Goal: Transaction & Acquisition: Purchase product/service

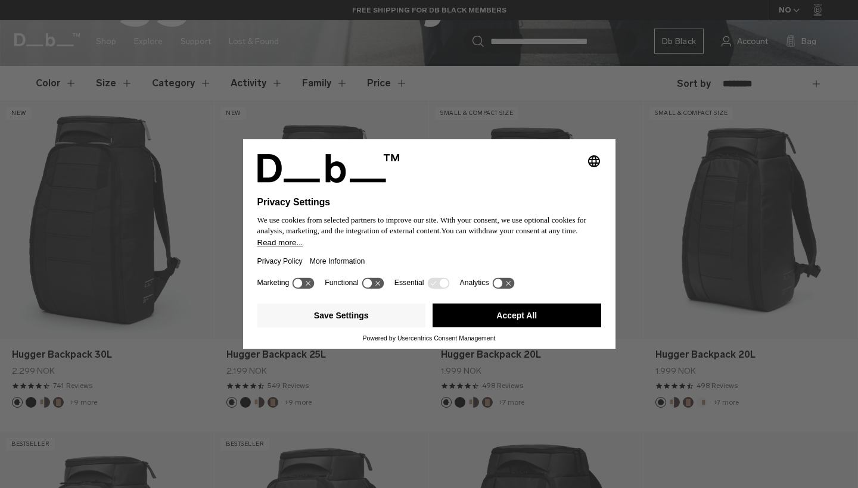
click at [472, 319] on button "Accept All" at bounding box center [516, 316] width 169 height 24
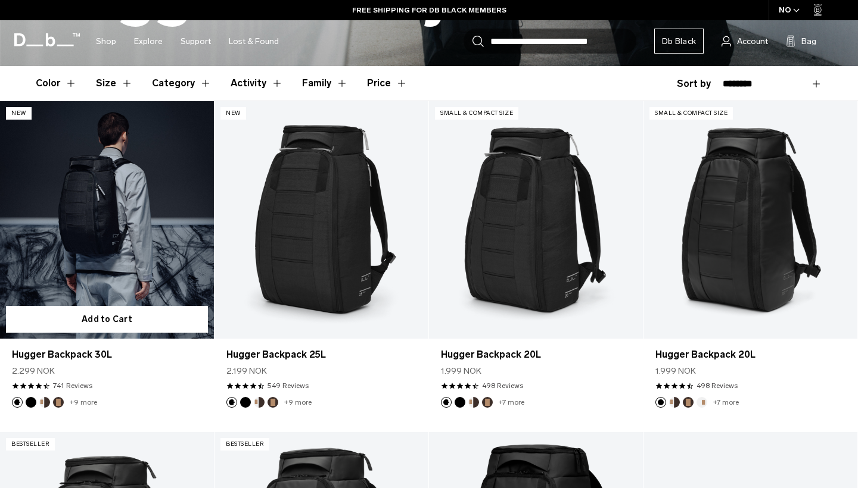
click at [80, 273] on link "Hugger Backpack 30L" at bounding box center [107, 220] width 214 height 238
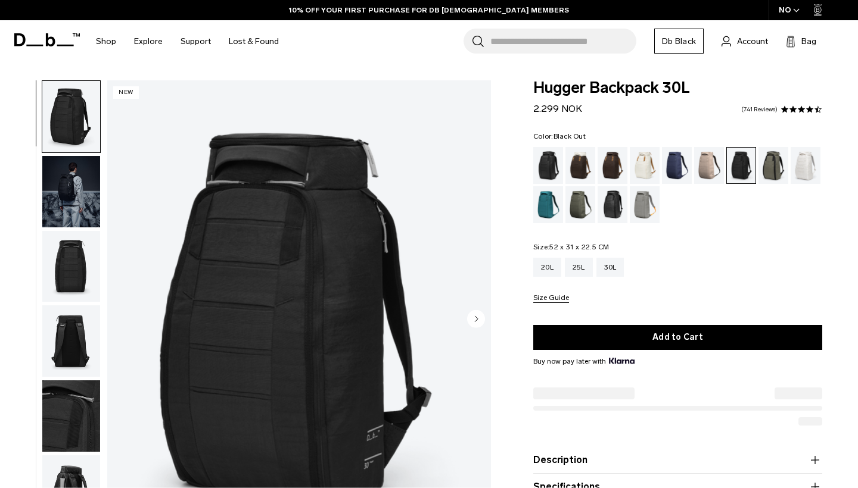
click at [548, 152] on div "Black Out" at bounding box center [548, 165] width 30 height 37
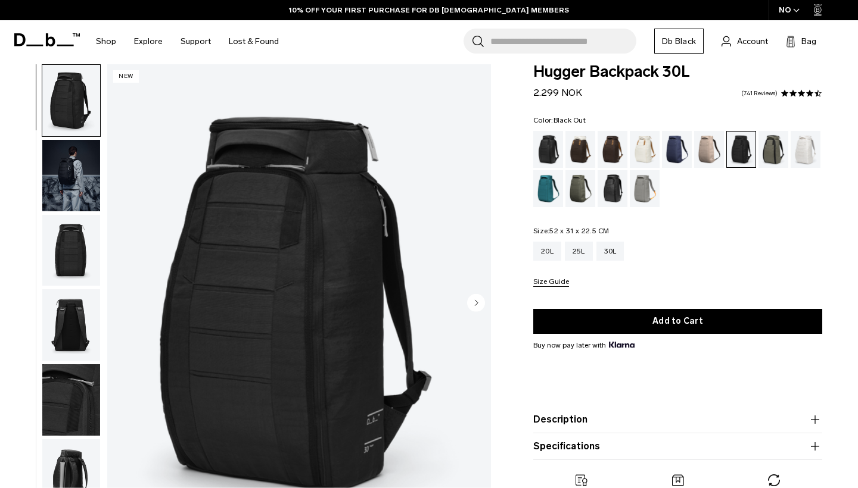
scroll to position [16, 0]
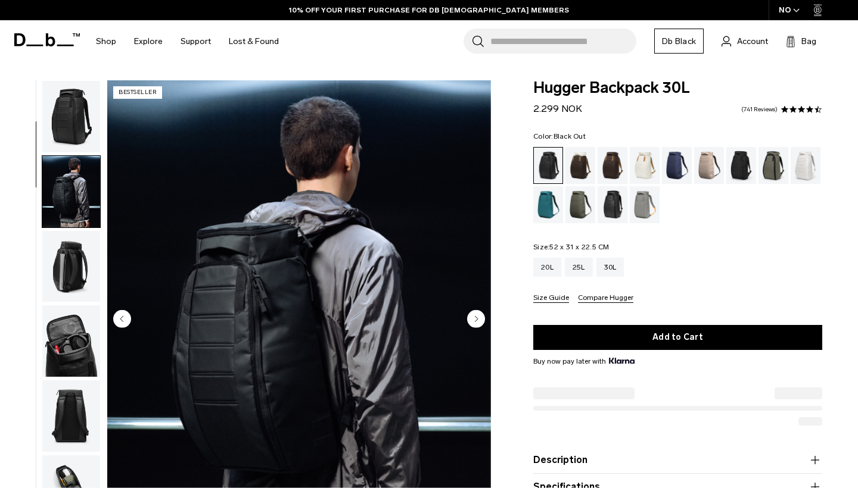
click at [476, 316] on icon "Next slide" at bounding box center [476, 318] width 3 height 5
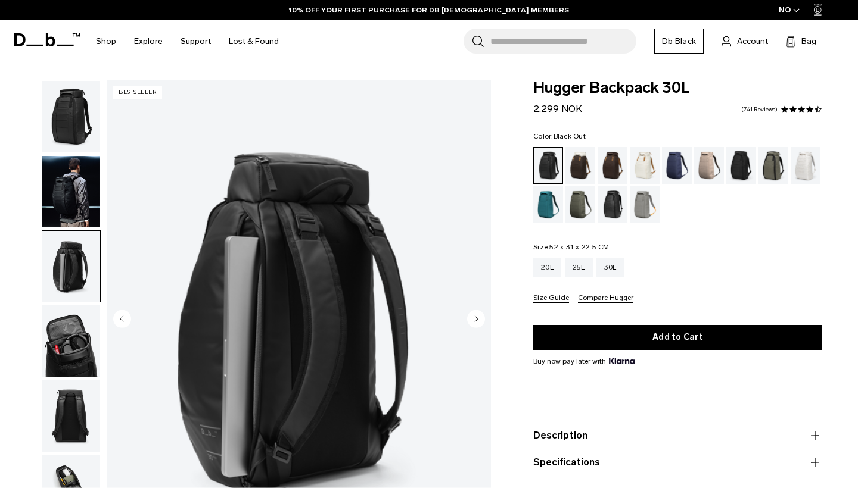
click at [476, 316] on icon "Next slide" at bounding box center [476, 318] width 3 height 5
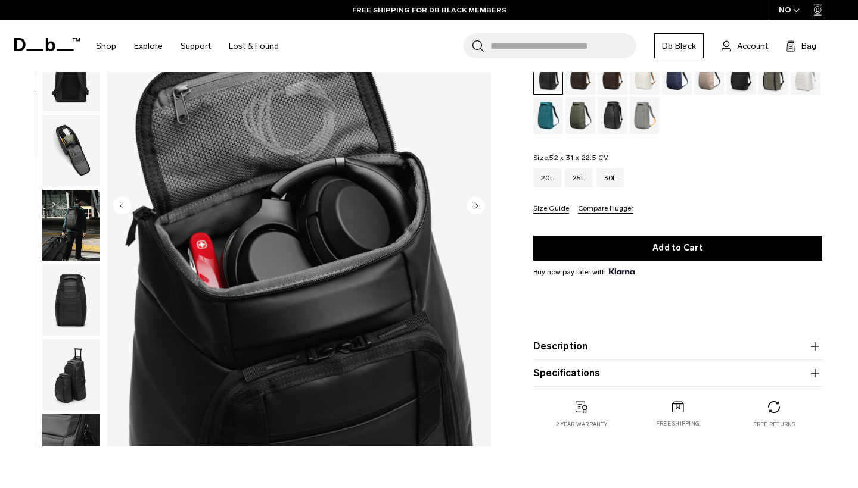
click at [479, 206] on circle "Next slide" at bounding box center [476, 206] width 18 height 18
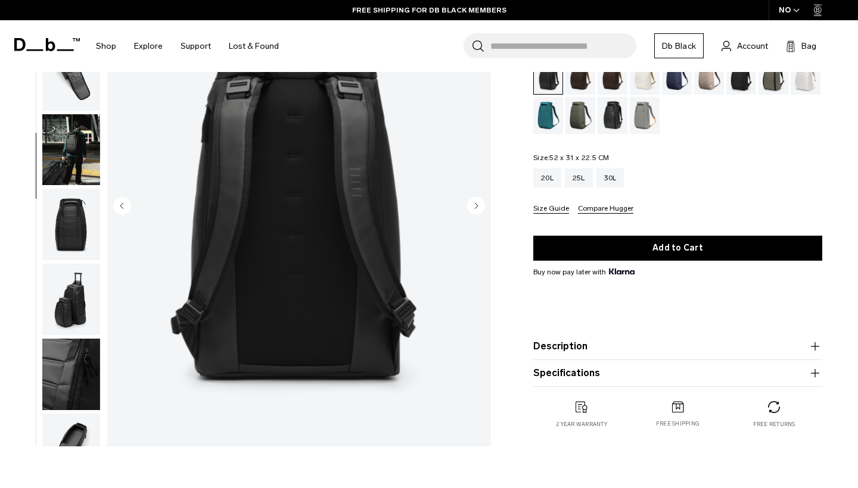
click at [479, 206] on circle "Next slide" at bounding box center [476, 206] width 18 height 18
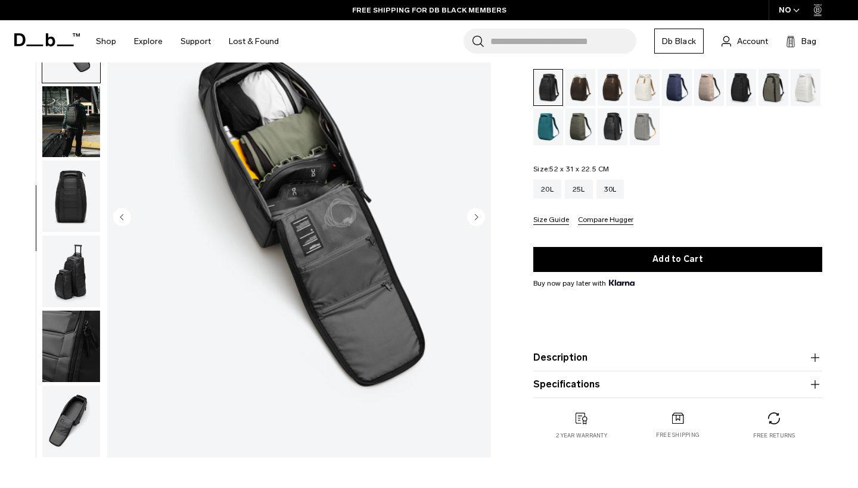
scroll to position [71, 0]
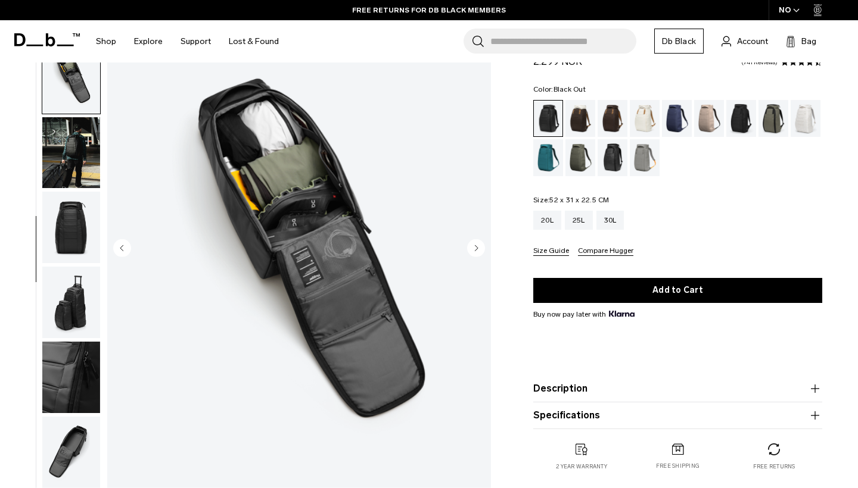
click at [475, 249] on icon "Next slide" at bounding box center [476, 247] width 3 height 5
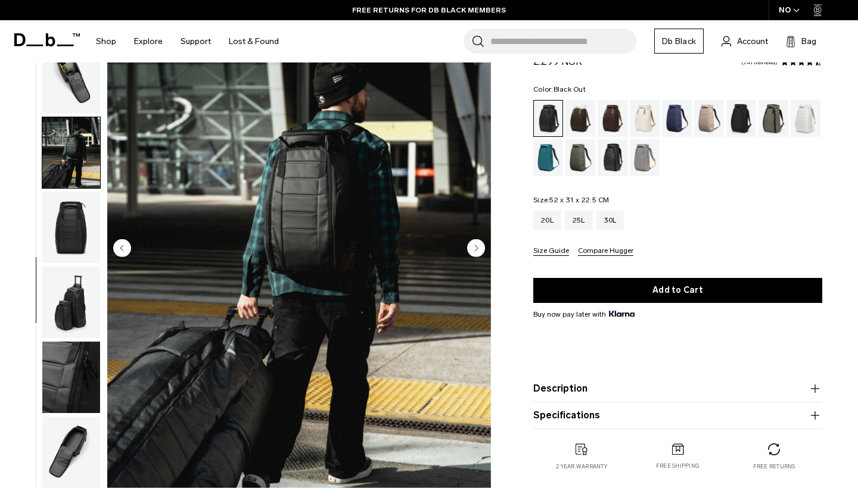
click at [475, 249] on icon "Next slide" at bounding box center [476, 247] width 3 height 5
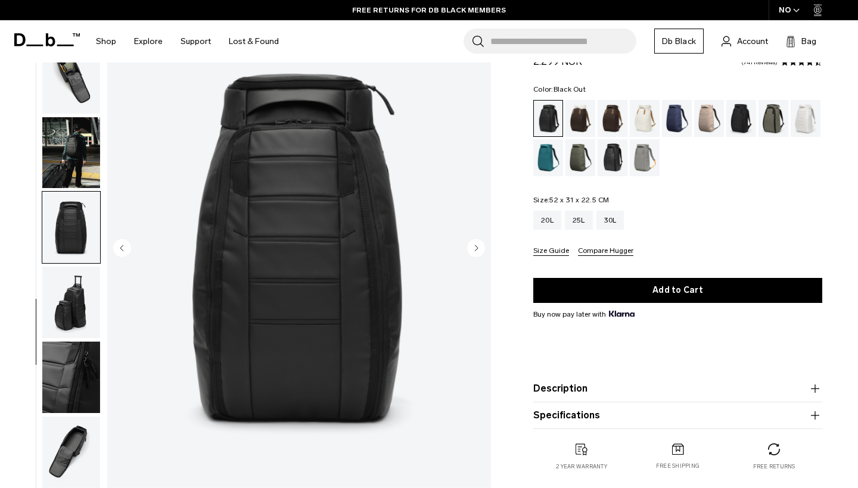
click at [475, 249] on icon "Next slide" at bounding box center [476, 247] width 3 height 5
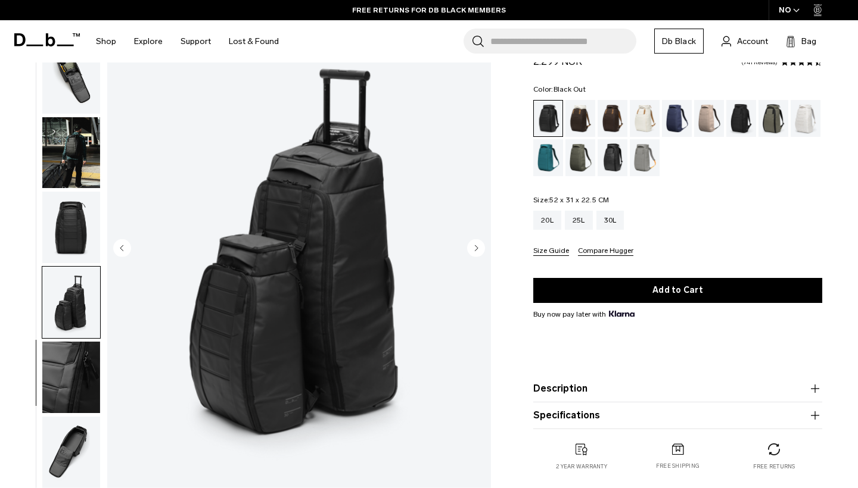
click at [475, 249] on icon "Next slide" at bounding box center [476, 247] width 3 height 5
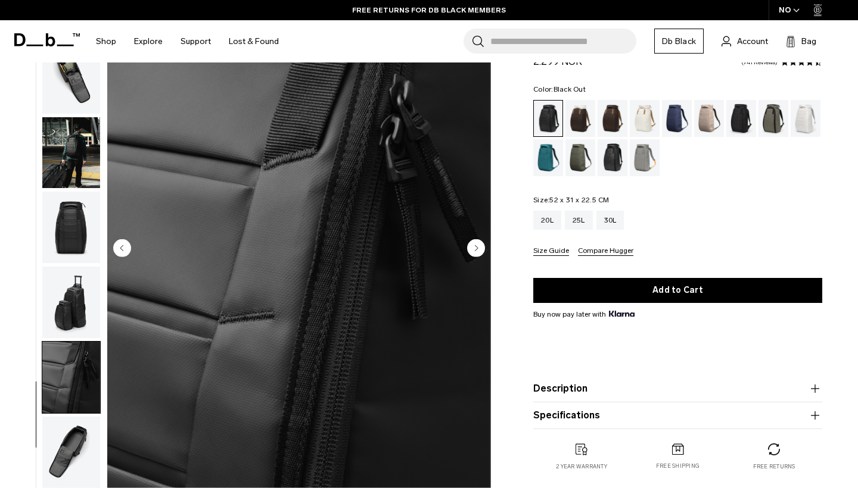
click at [475, 249] on icon "Next slide" at bounding box center [476, 247] width 3 height 5
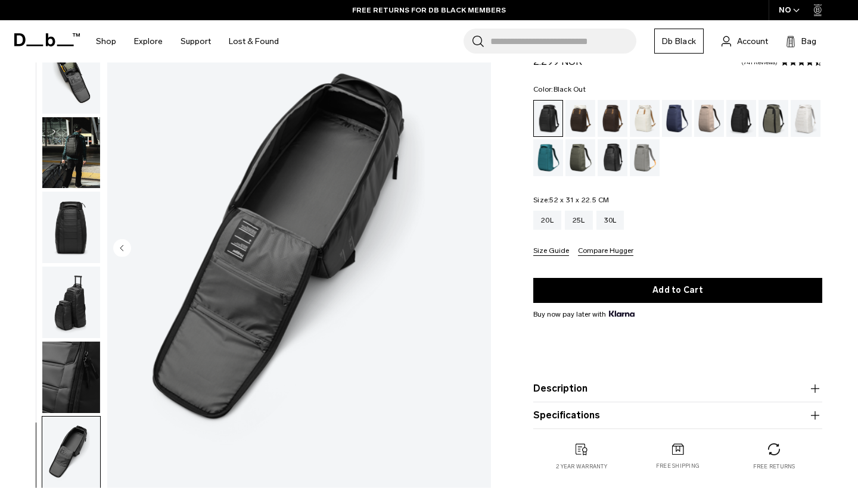
click at [475, 249] on img "11 / 11" at bounding box center [299, 249] width 384 height 479
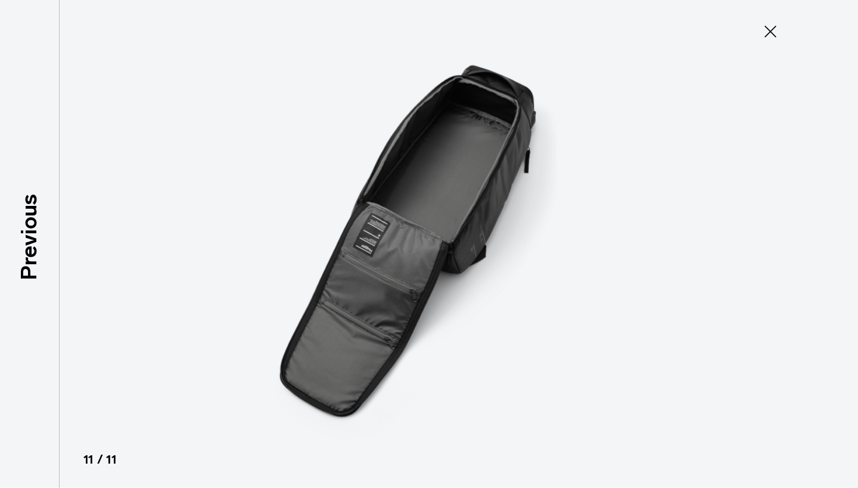
click at [766, 35] on icon at bounding box center [769, 31] width 19 height 19
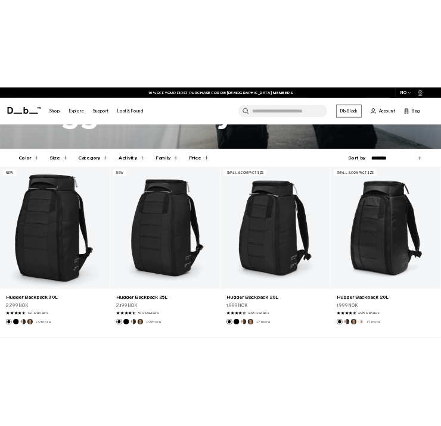
scroll to position [269, 0]
